Goal: Find specific page/section: Find specific page/section

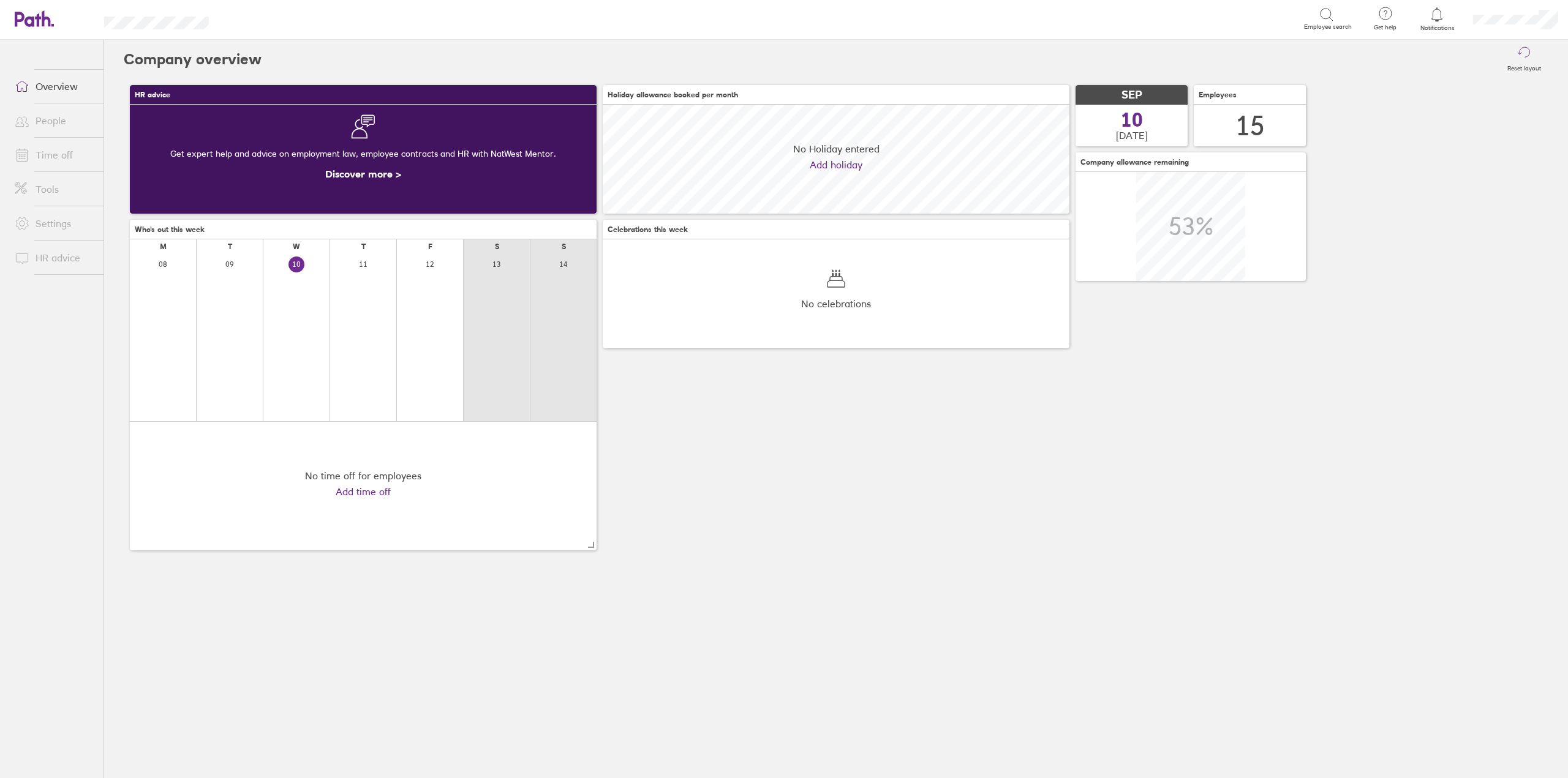
scroll to position [109, 466]
click at [49, 112] on link "People" at bounding box center [54, 120] width 99 height 24
